Goal: Information Seeking & Learning: Learn about a topic

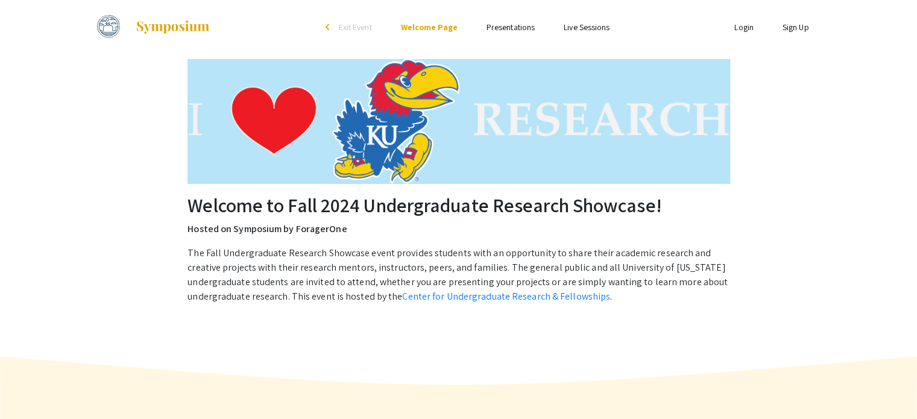
click at [533, 22] on link "Presentations" at bounding box center [511, 27] width 48 height 11
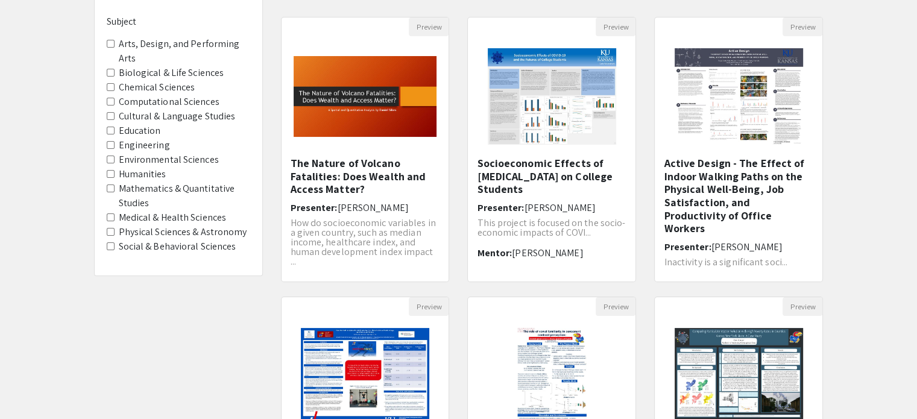
scroll to position [104, 0]
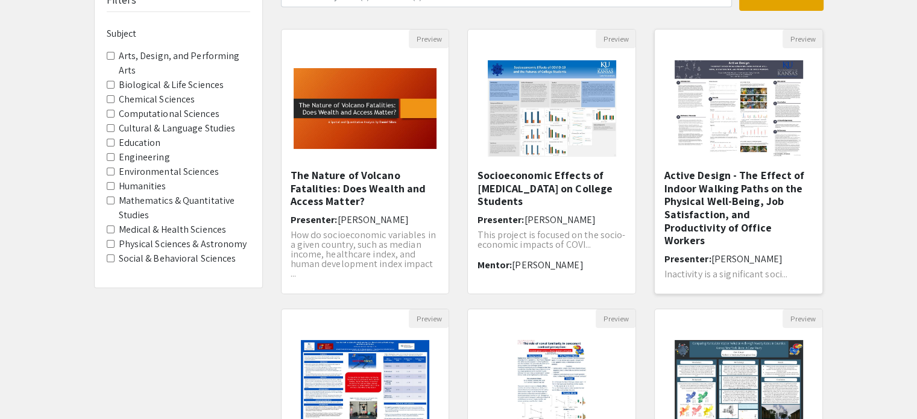
click at [703, 212] on h5 "Active Design - The Effect of Indoor Walking Paths on the Physical Well-Being, …" at bounding box center [739, 208] width 150 height 78
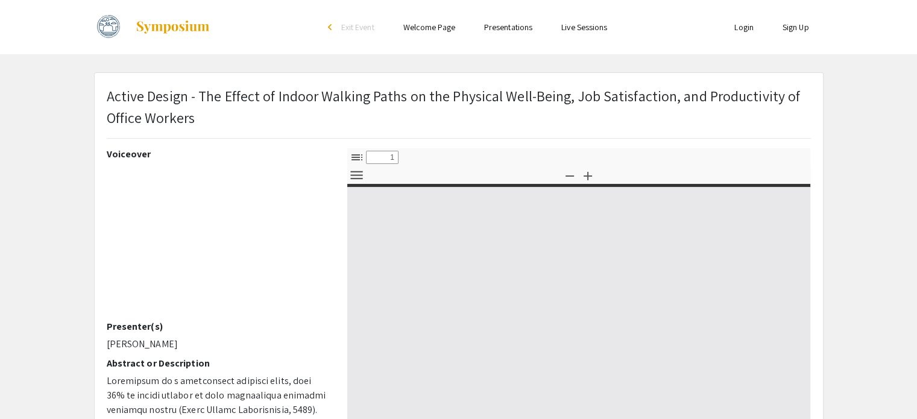
scroll to position [111, 0]
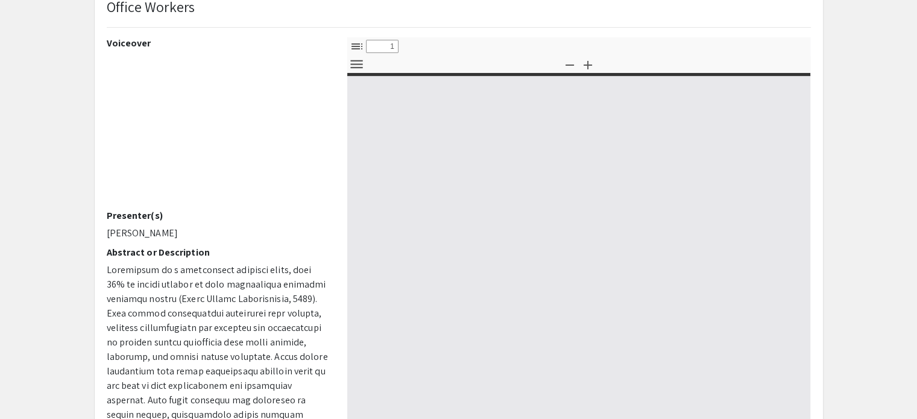
select select "custom"
type input "0"
select select "custom"
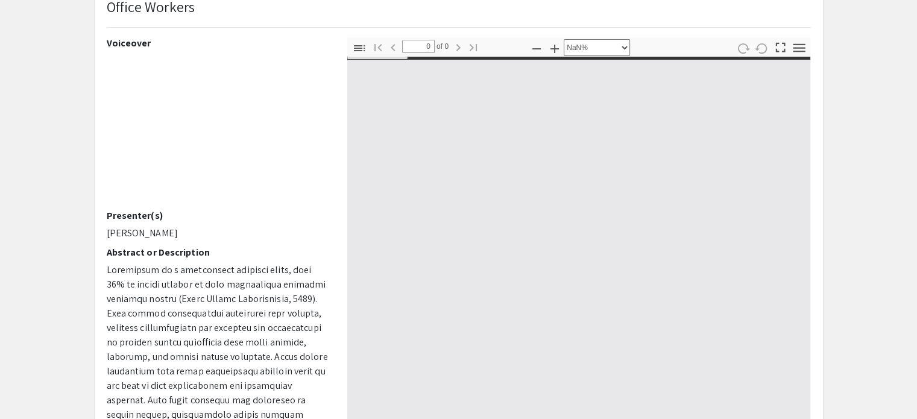
type input "1"
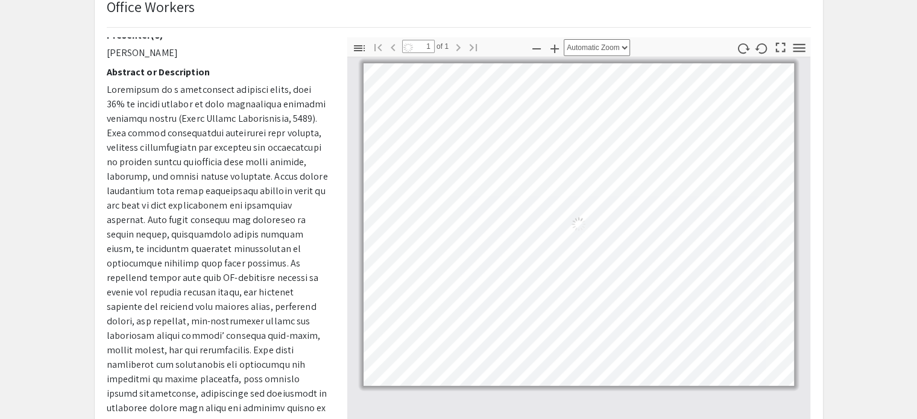
select select "auto"
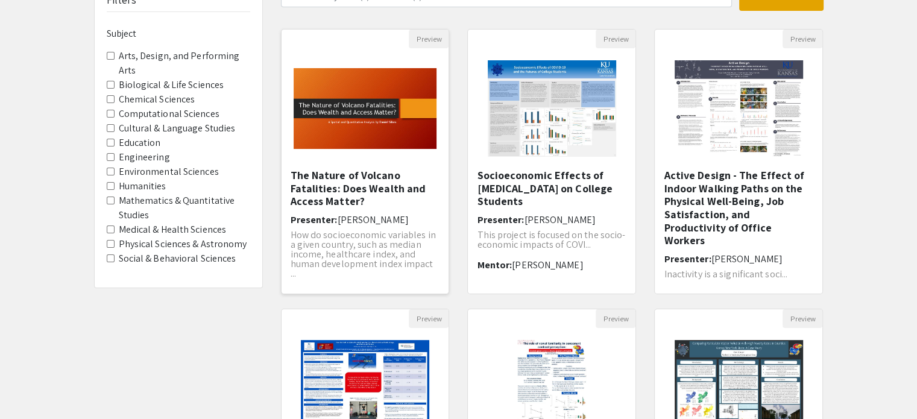
scroll to position [379, 0]
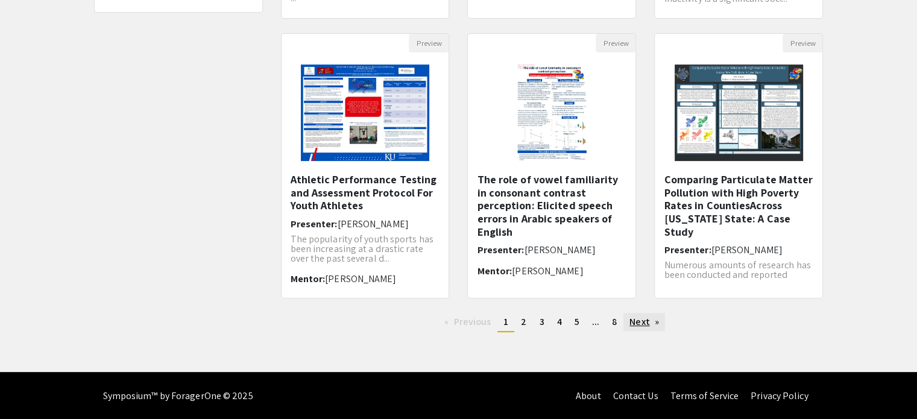
click at [644, 320] on link "Next page" at bounding box center [644, 322] width 42 height 18
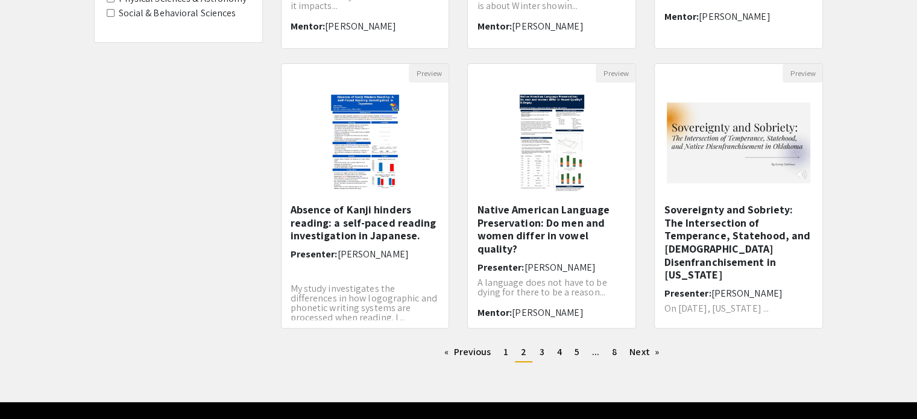
scroll to position [348, 0]
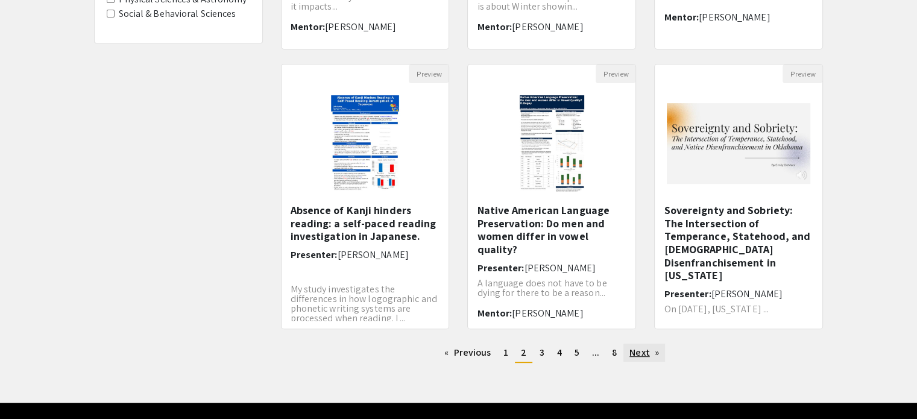
click at [643, 350] on link "Next page" at bounding box center [644, 353] width 42 height 18
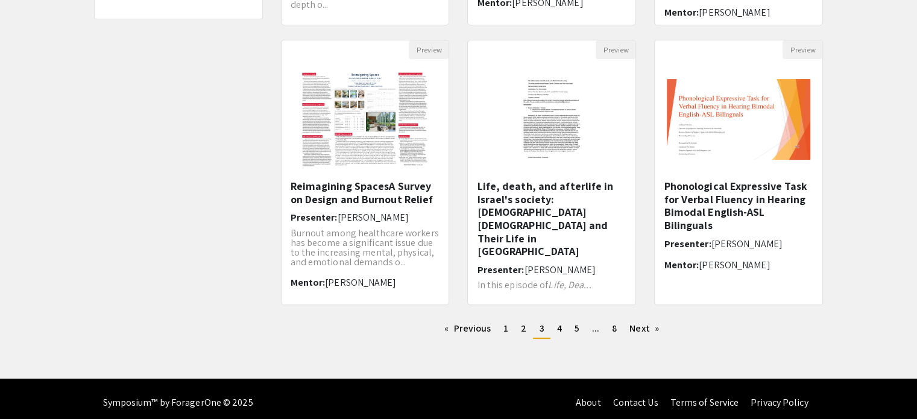
scroll to position [379, 0]
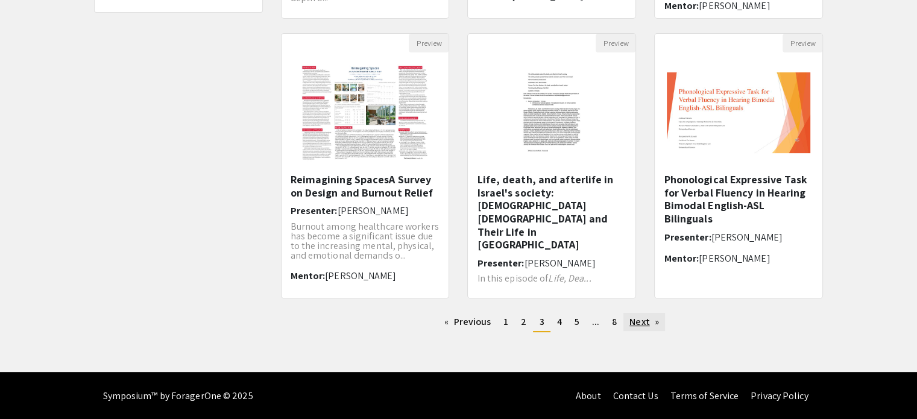
click at [637, 327] on link "Next page" at bounding box center [644, 322] width 42 height 18
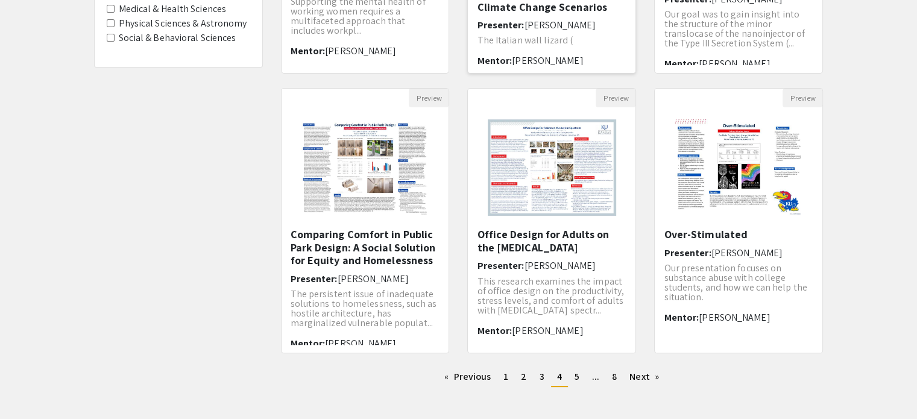
scroll to position [333, 0]
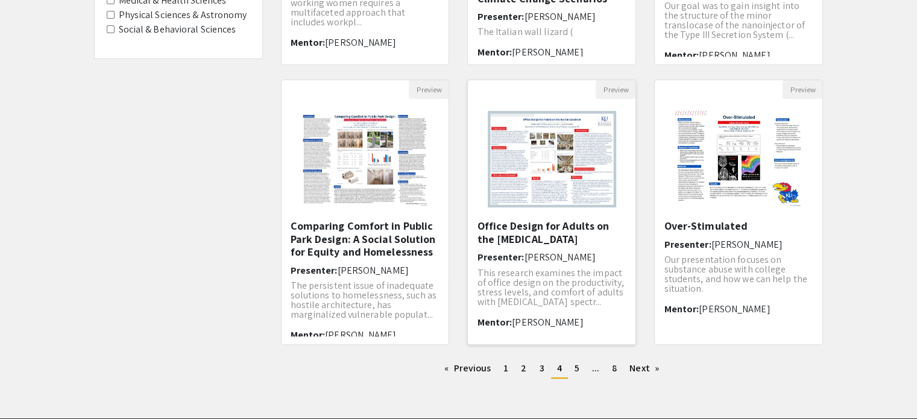
click at [516, 245] on h5 "Office Design for Adults on the [MEDICAL_DATA]" at bounding box center [552, 232] width 150 height 26
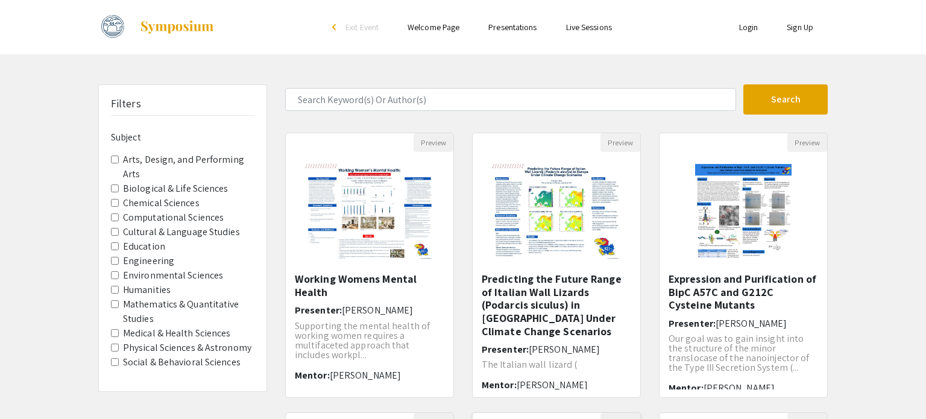
select select "custom"
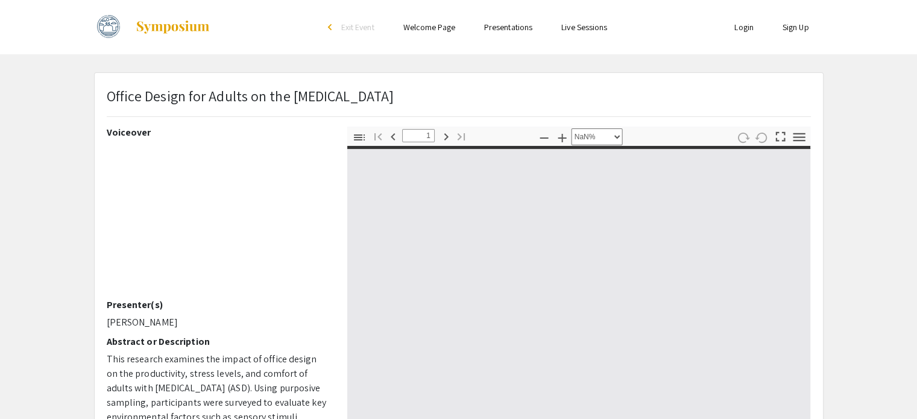
type input "0"
select select "custom"
type input "1"
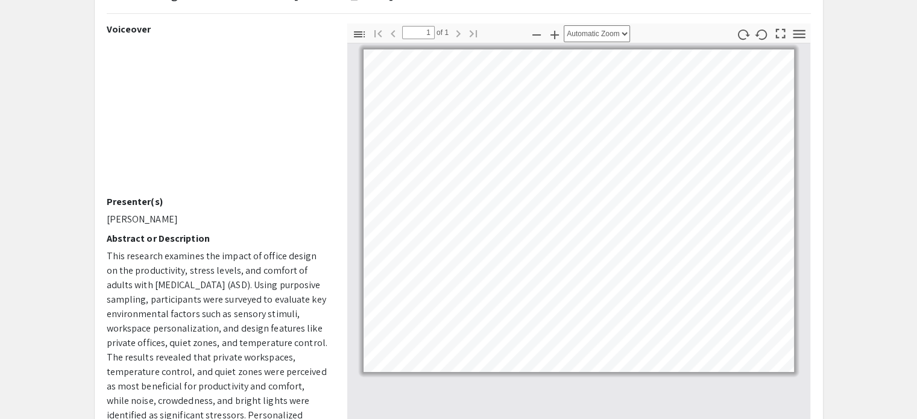
scroll to position [106, 0]
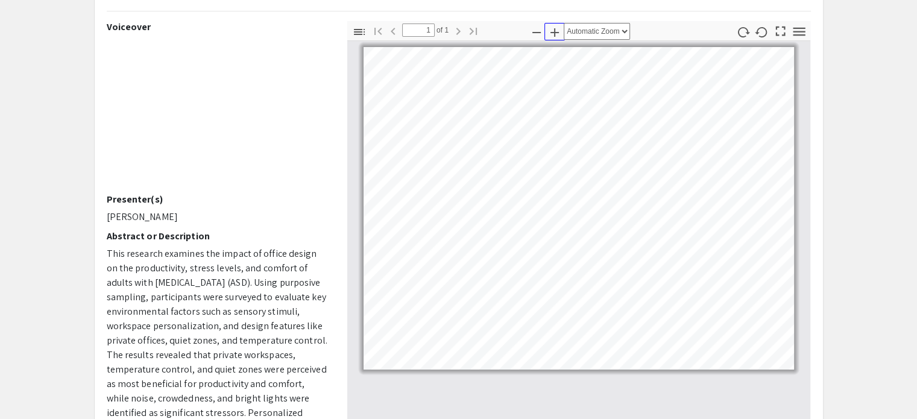
click at [556, 30] on icon "button" at bounding box center [554, 32] width 14 height 14
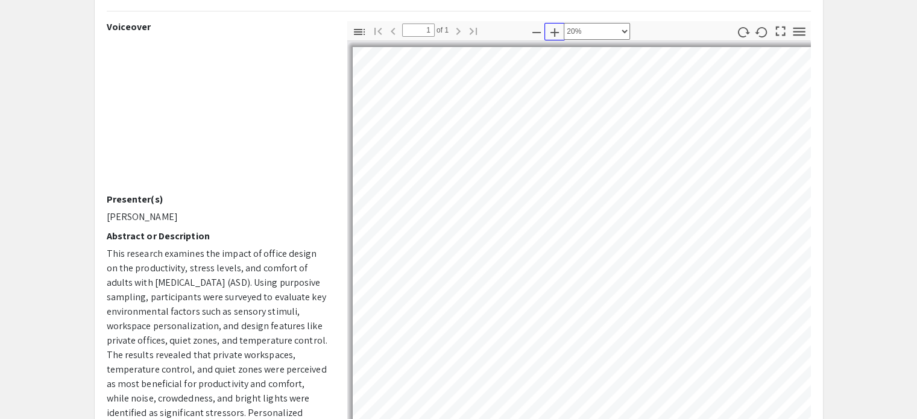
click at [556, 30] on icon "button" at bounding box center [554, 32] width 14 height 14
select select "custom"
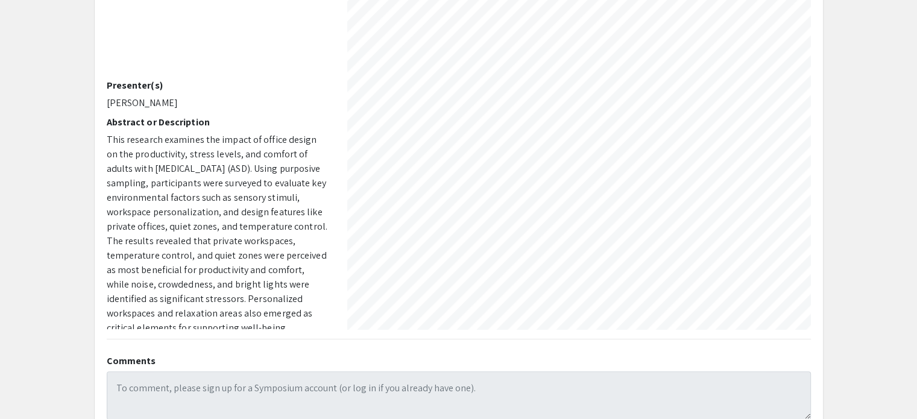
scroll to position [34, 203]
